Goal: Information Seeking & Learning: Learn about a topic

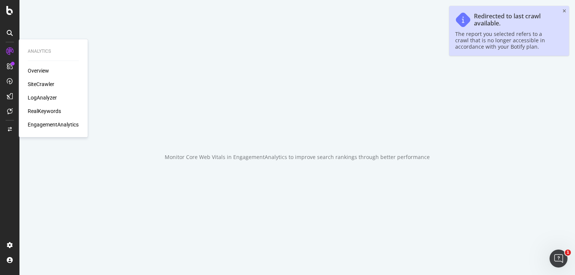
click at [33, 84] on div "SiteCrawler" at bounding box center [41, 84] width 27 height 7
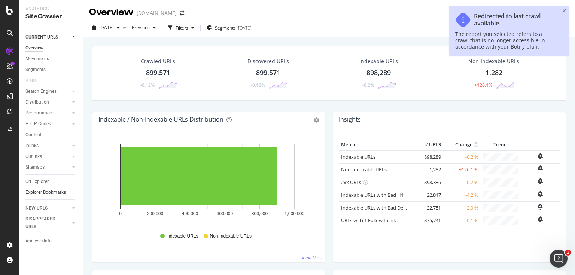
click at [53, 189] on div "Explorer Bookmarks" at bounding box center [45, 193] width 40 height 8
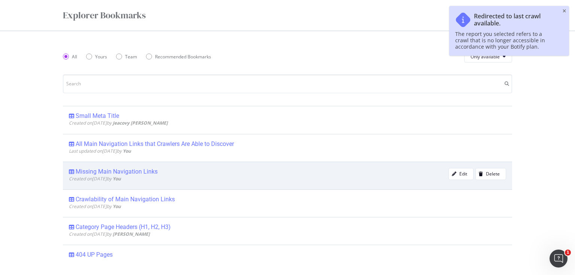
scroll to position [30, 0]
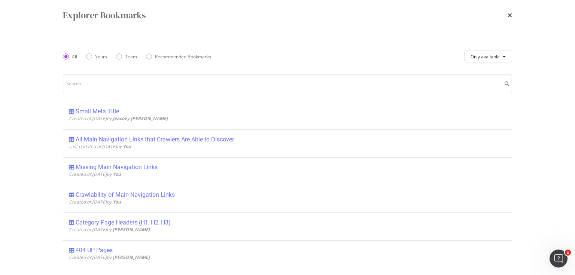
click at [165, 144] on div "Last updated on 2025 Jul 8th by You" at bounding box center [259, 146] width 380 height 6
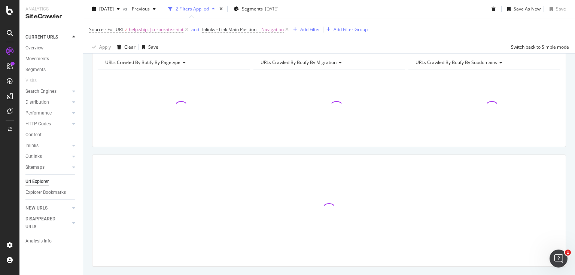
scroll to position [76, 0]
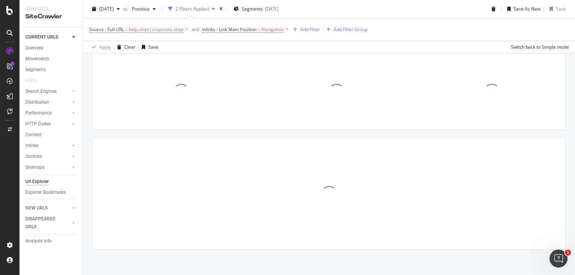
click at [109, 114] on div at bounding box center [174, 91] width 152 height 65
click at [117, 60] on div at bounding box center [174, 91] width 152 height 65
drag, startPoint x: 118, startPoint y: 61, endPoint x: 101, endPoint y: 52, distance: 19.8
click at [102, 53] on div "Url Explorer All Main Navigation Links that Crawlers Are Able to Discover www.s…" at bounding box center [329, 137] width 492 height 275
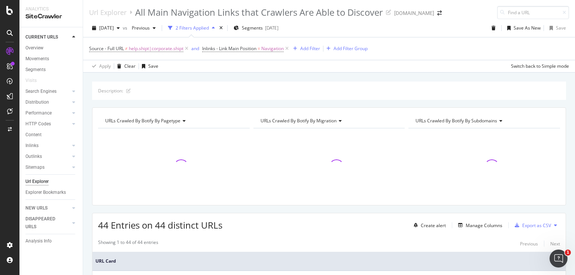
click at [279, 25] on div "[DATE]" at bounding box center [271, 28] width 13 height 6
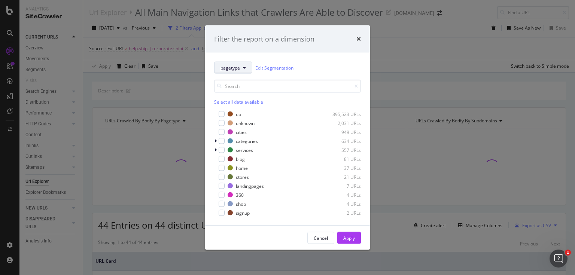
click at [245, 70] on button "pagetype" at bounding box center [233, 68] width 38 height 12
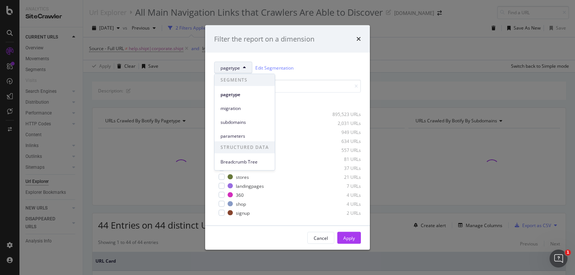
click at [245, 70] on button "pagetype" at bounding box center [233, 68] width 38 height 12
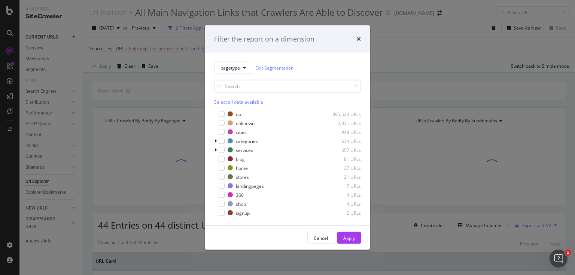
click at [391, 36] on div "Filter the report on a dimension pagetype Edit Segmentation Select all data ava…" at bounding box center [287, 137] width 575 height 275
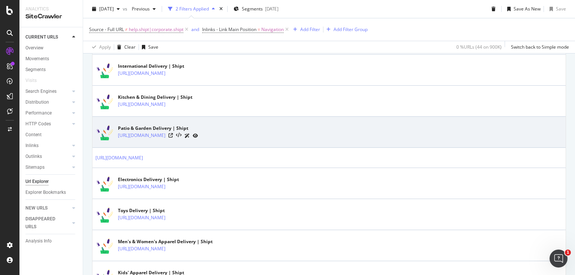
scroll to position [1075, 0]
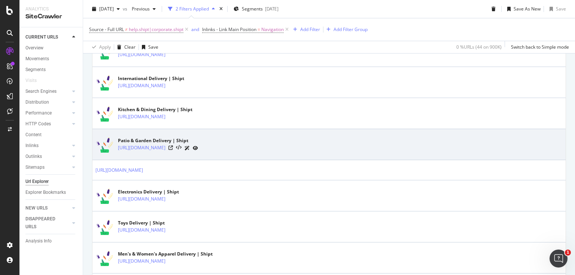
click at [313, 136] on div "Patio & Garden Delivery | Shipt [URL][DOMAIN_NAME]" at bounding box center [329, 144] width 467 height 19
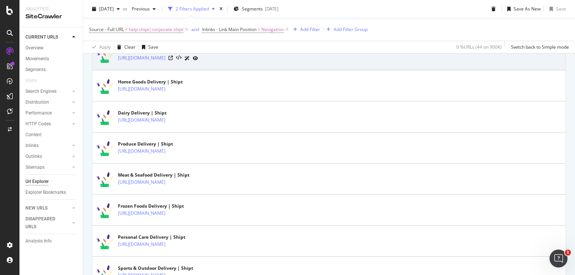
scroll to position [655, 0]
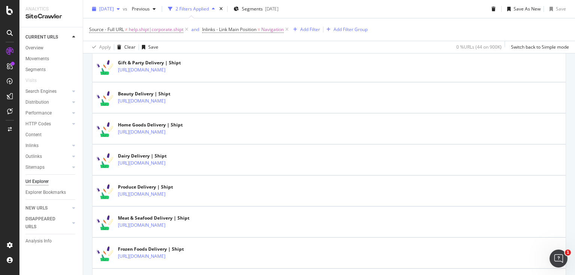
click at [118, 12] on div "[DATE]" at bounding box center [106, 8] width 34 height 11
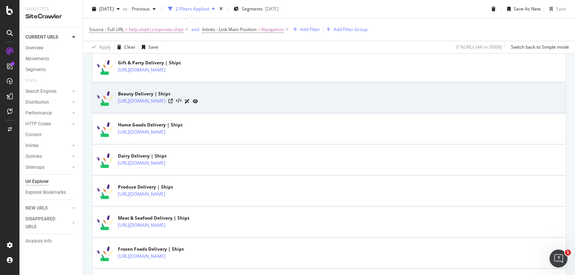
click at [317, 109] on td "Beauty Delivery | Shipt [URL][DOMAIN_NAME]" at bounding box center [329, 97] width 473 height 31
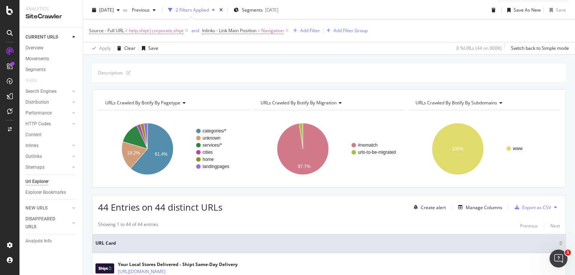
scroll to position [0, 0]
